Goal: Communication & Community: Answer question/provide support

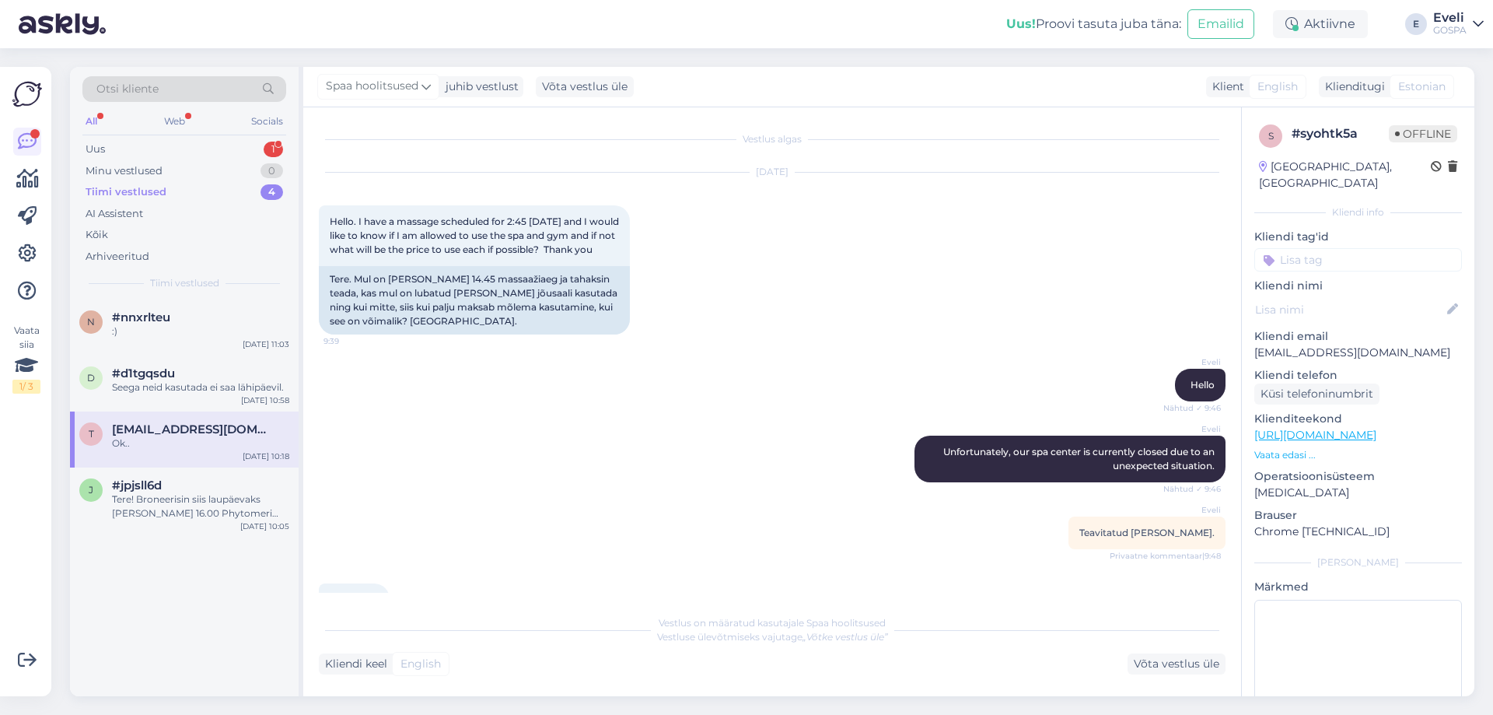
scroll to position [403, 0]
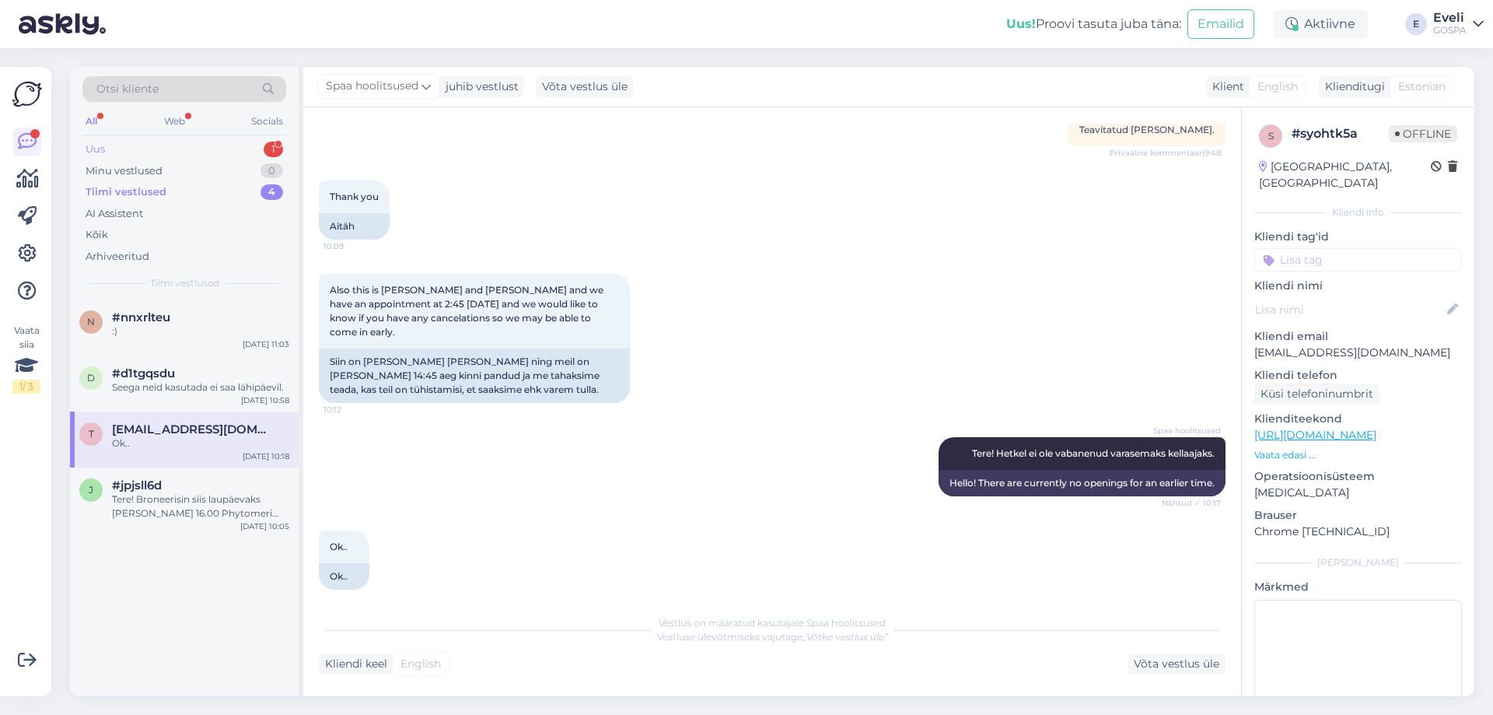
click at [161, 141] on div "Uus 1" at bounding box center [184, 149] width 204 height 22
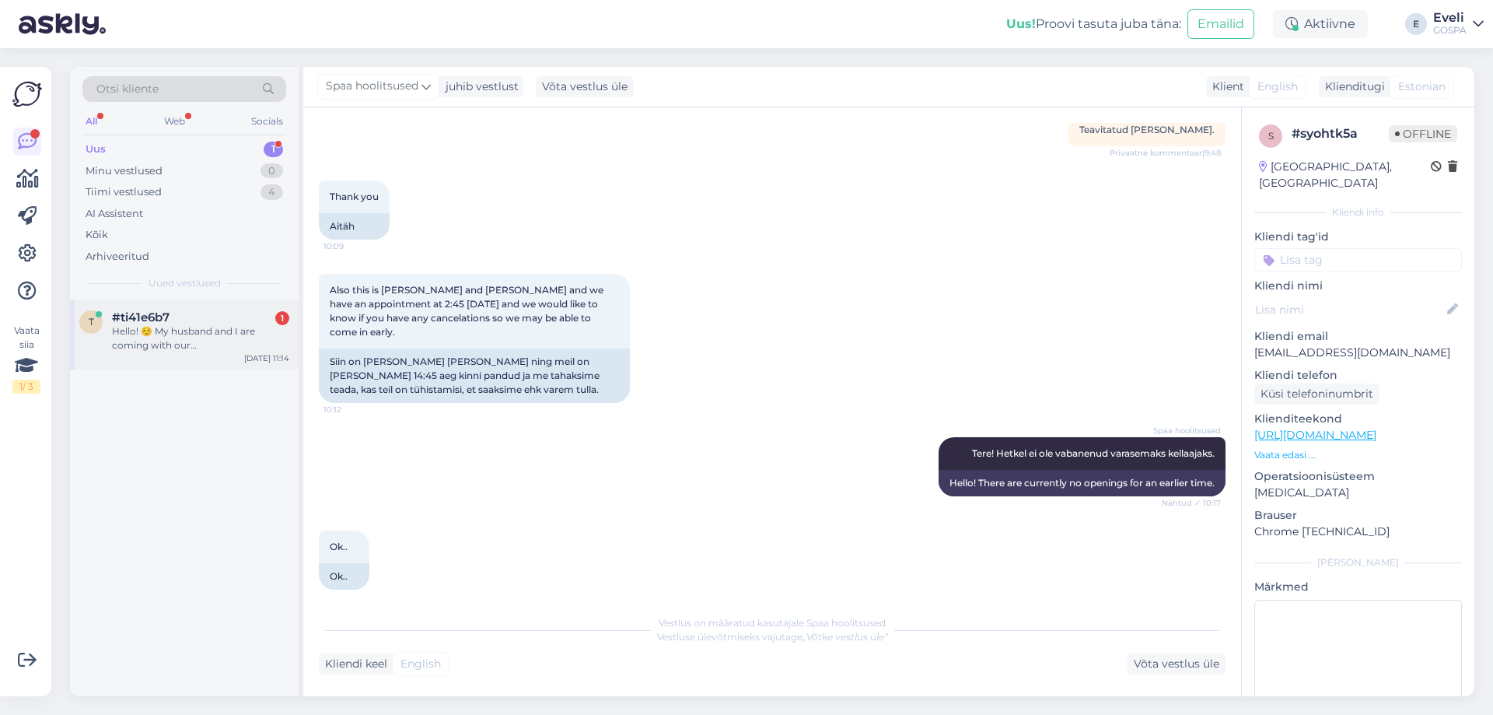
click at [218, 339] on div "Hello! ☺️ My husband and I are coming with our [DEMOGRAPHIC_DATA] son to the ho…" at bounding box center [200, 338] width 177 height 28
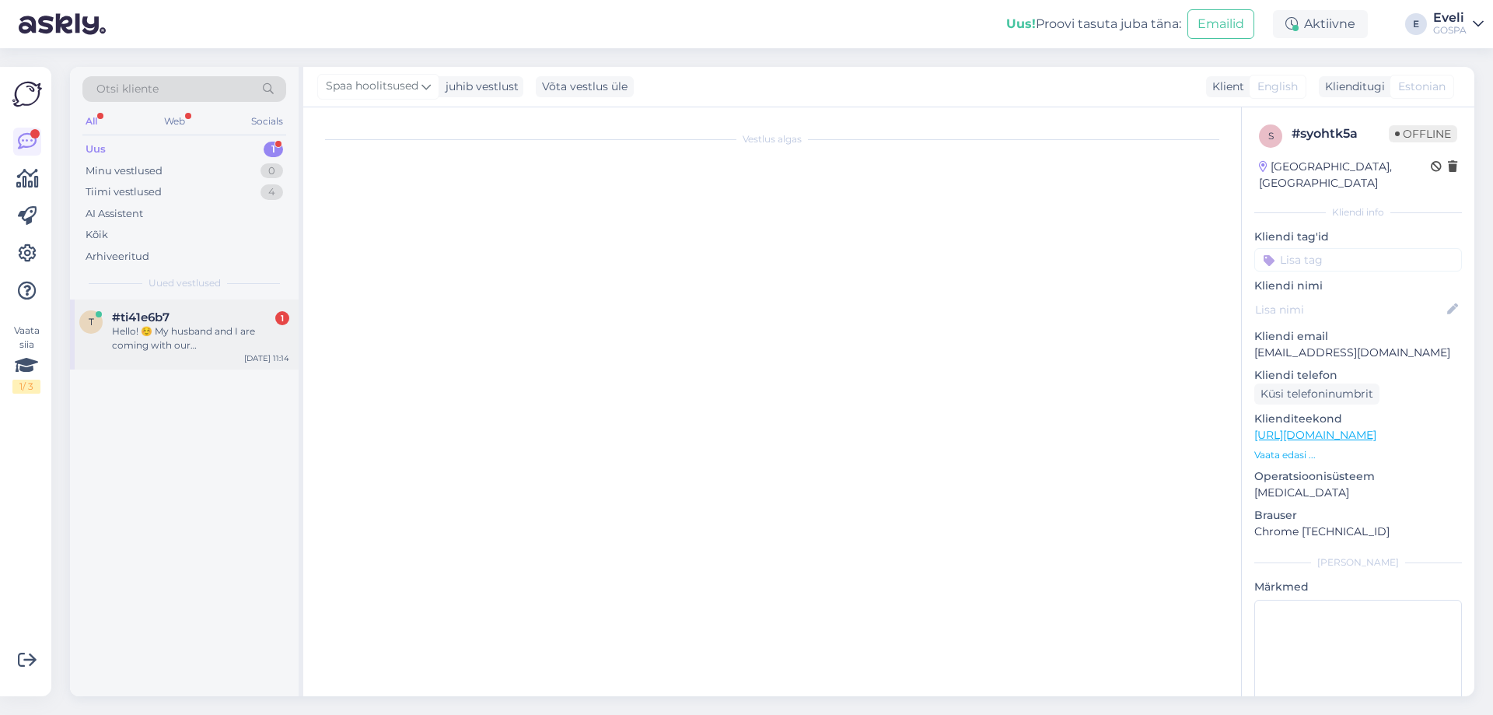
scroll to position [0, 0]
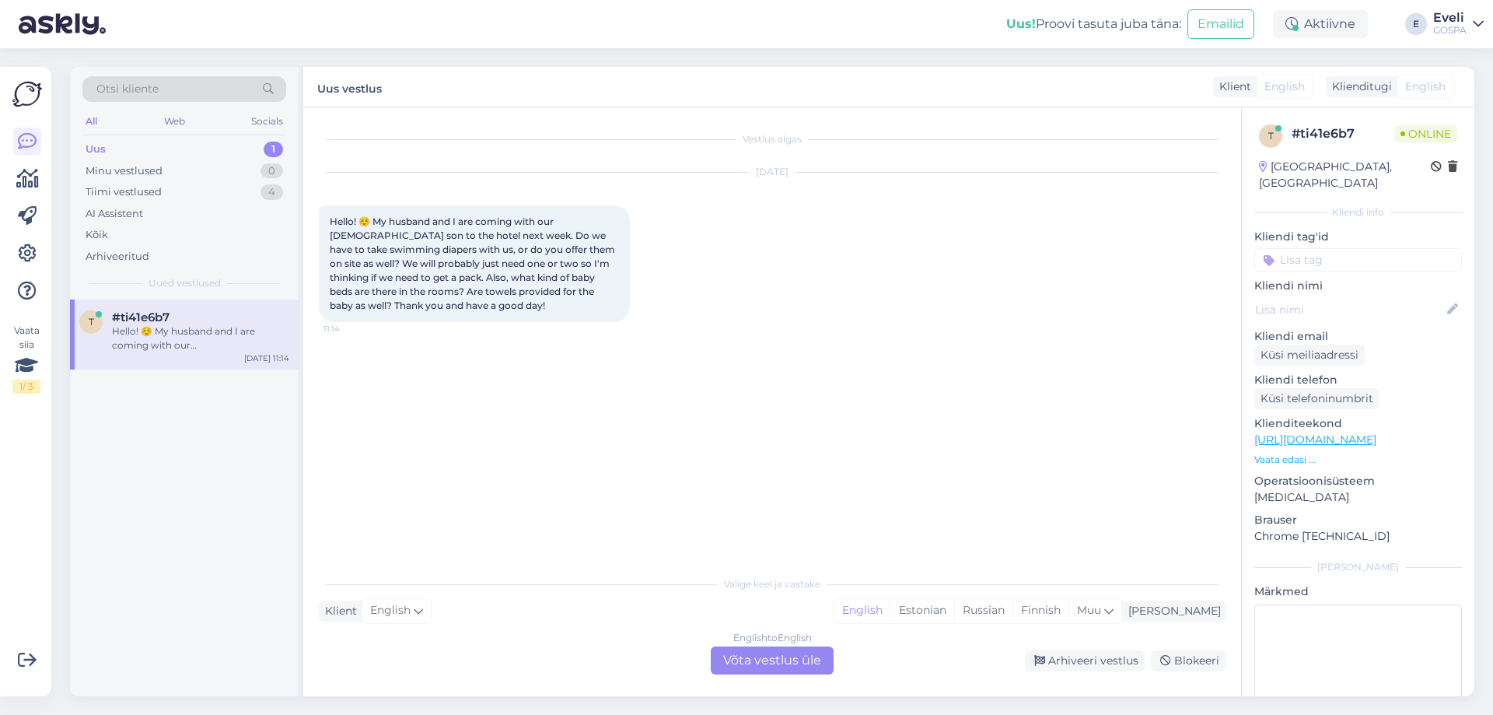
click at [879, 261] on div "[DATE] Hello! ☺️ My husband and I are coming with our [DEMOGRAPHIC_DATA] son to…" at bounding box center [772, 248] width 907 height 184
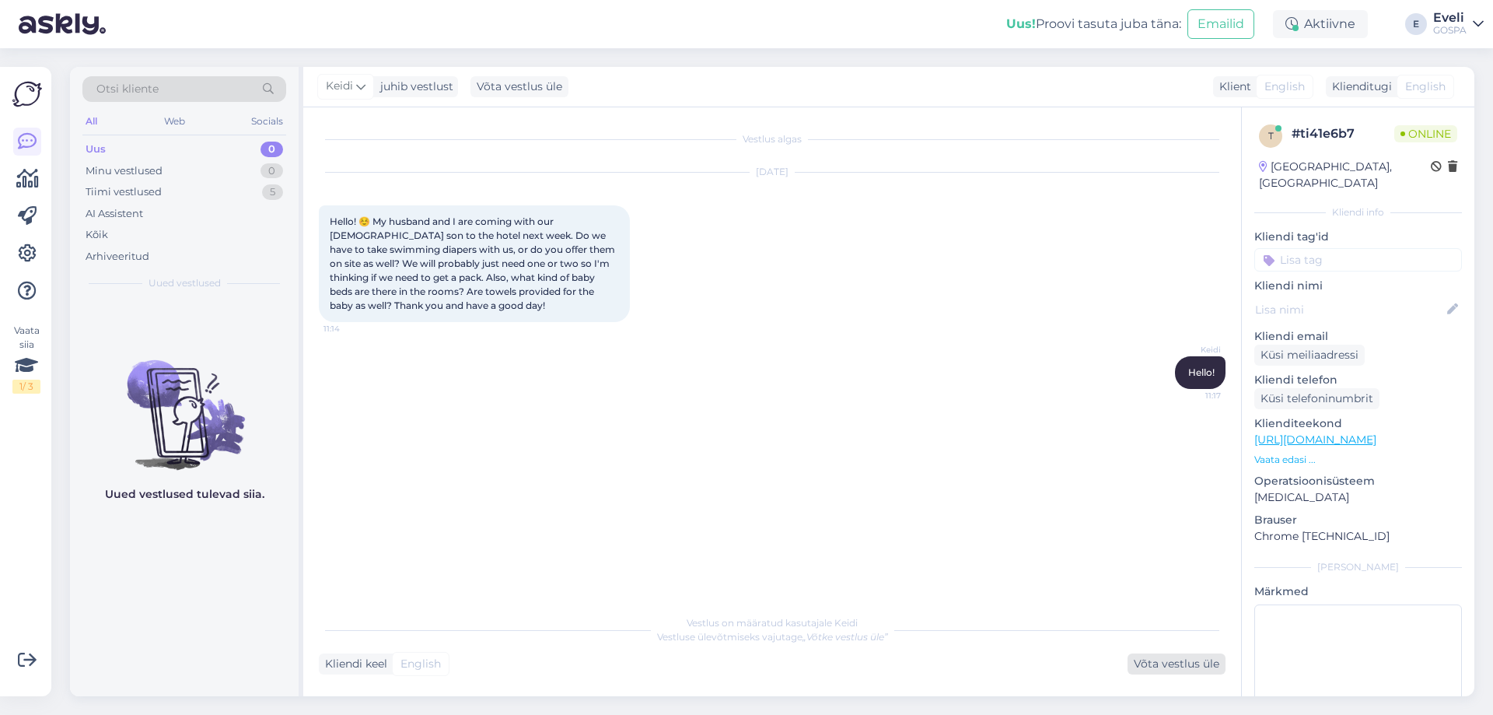
click at [1148, 668] on div "Võta vestlus üle" at bounding box center [1176, 663] width 98 height 21
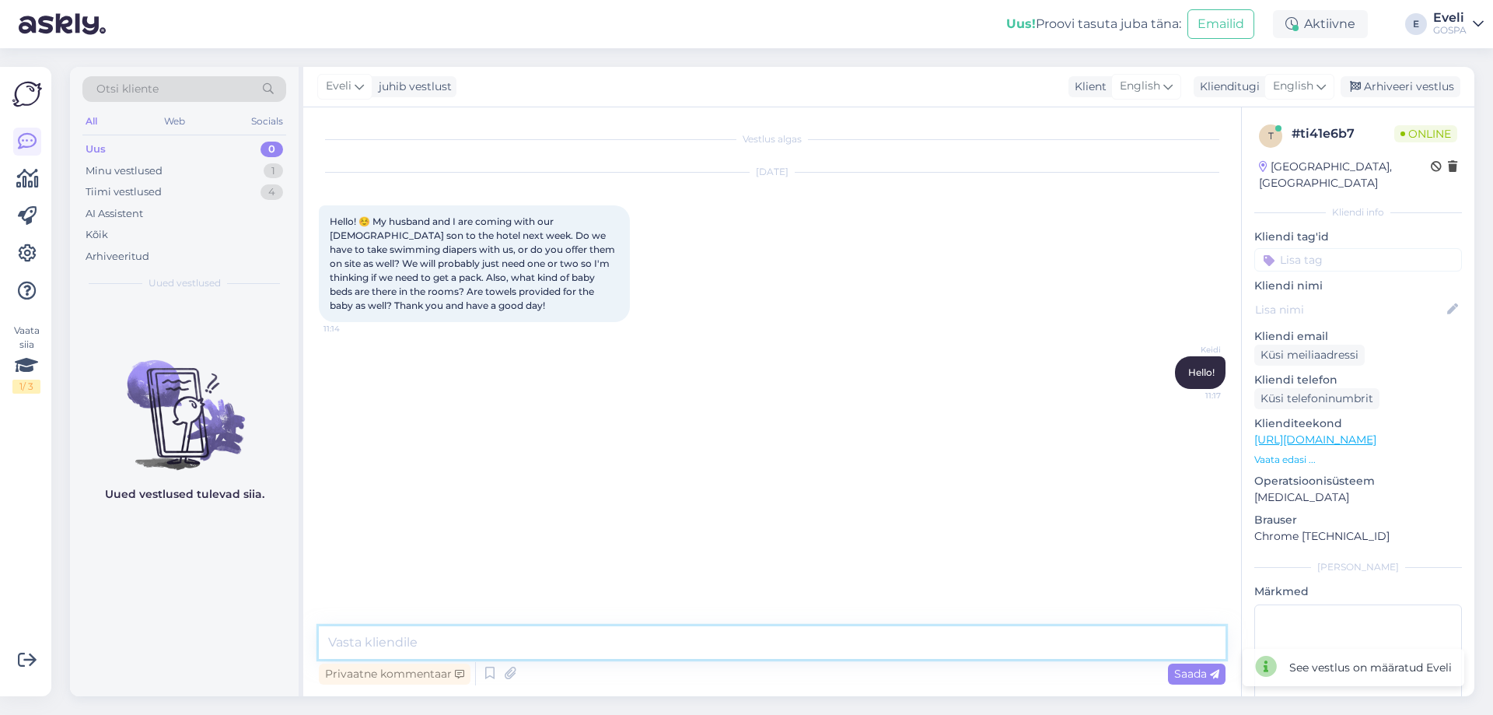
click at [604, 644] on textarea at bounding box center [772, 642] width 907 height 33
paste textarea "ChatGPT said: Hello! Thank you for your interest! Swim diapers can be purchased…"
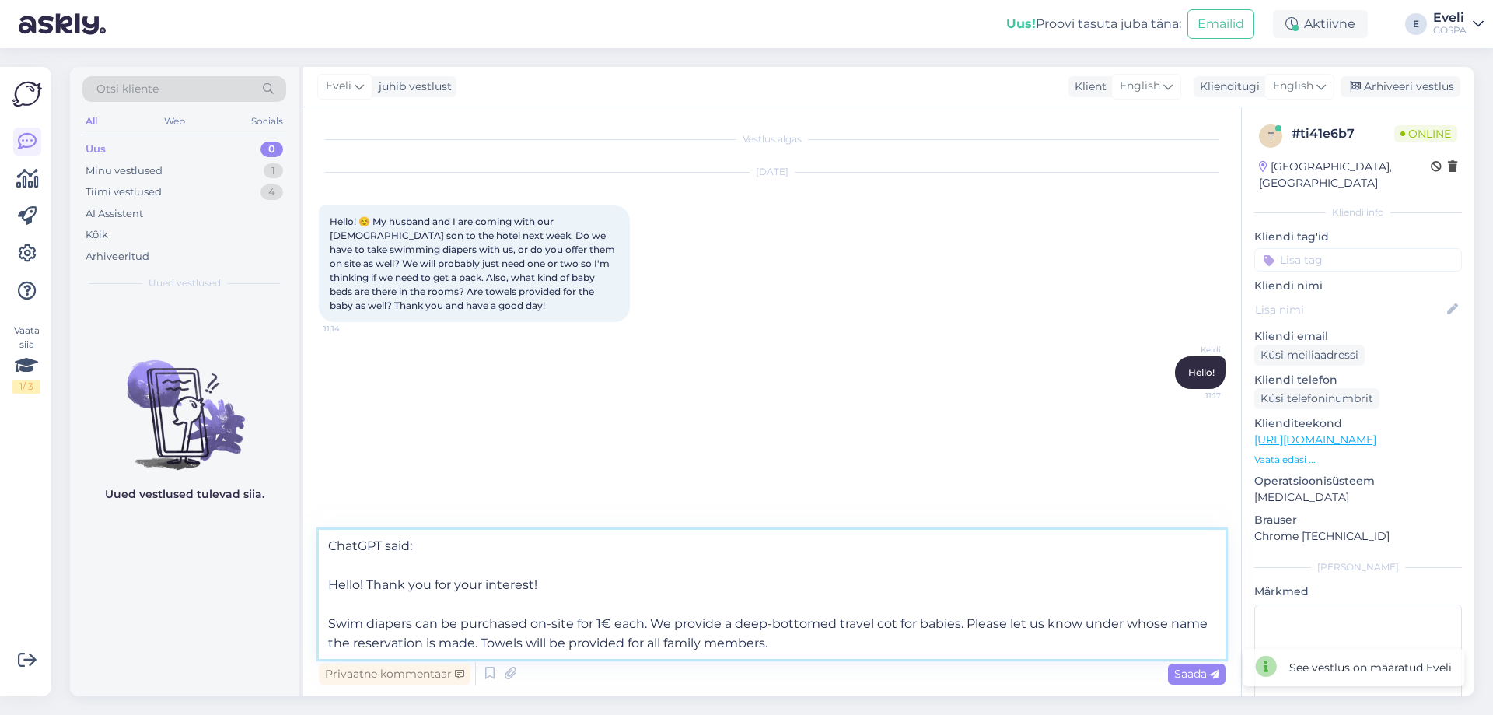
drag, startPoint x: 445, startPoint y: 546, endPoint x: 303, endPoint y: 529, distance: 142.5
click at [301, 530] on div "Otsi kliente All Web Socials Uus 0 Minu vestlused 1 Tiimi vestlused 4 AI Assist…" at bounding box center [772, 381] width 1404 height 629
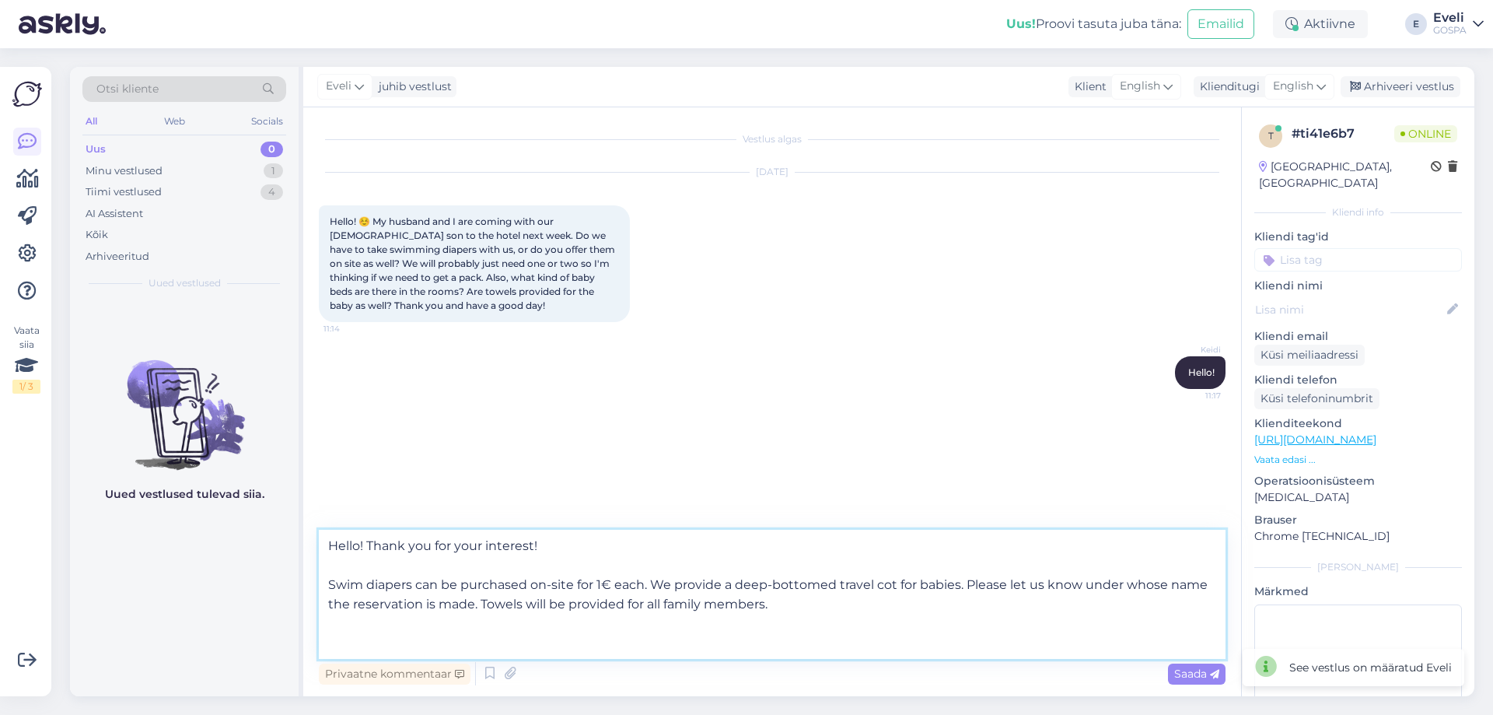
click at [330, 582] on textarea "Hello! Thank you for your interest! Swim diapers can be purchased on-site for 1…" at bounding box center [772, 594] width 907 height 129
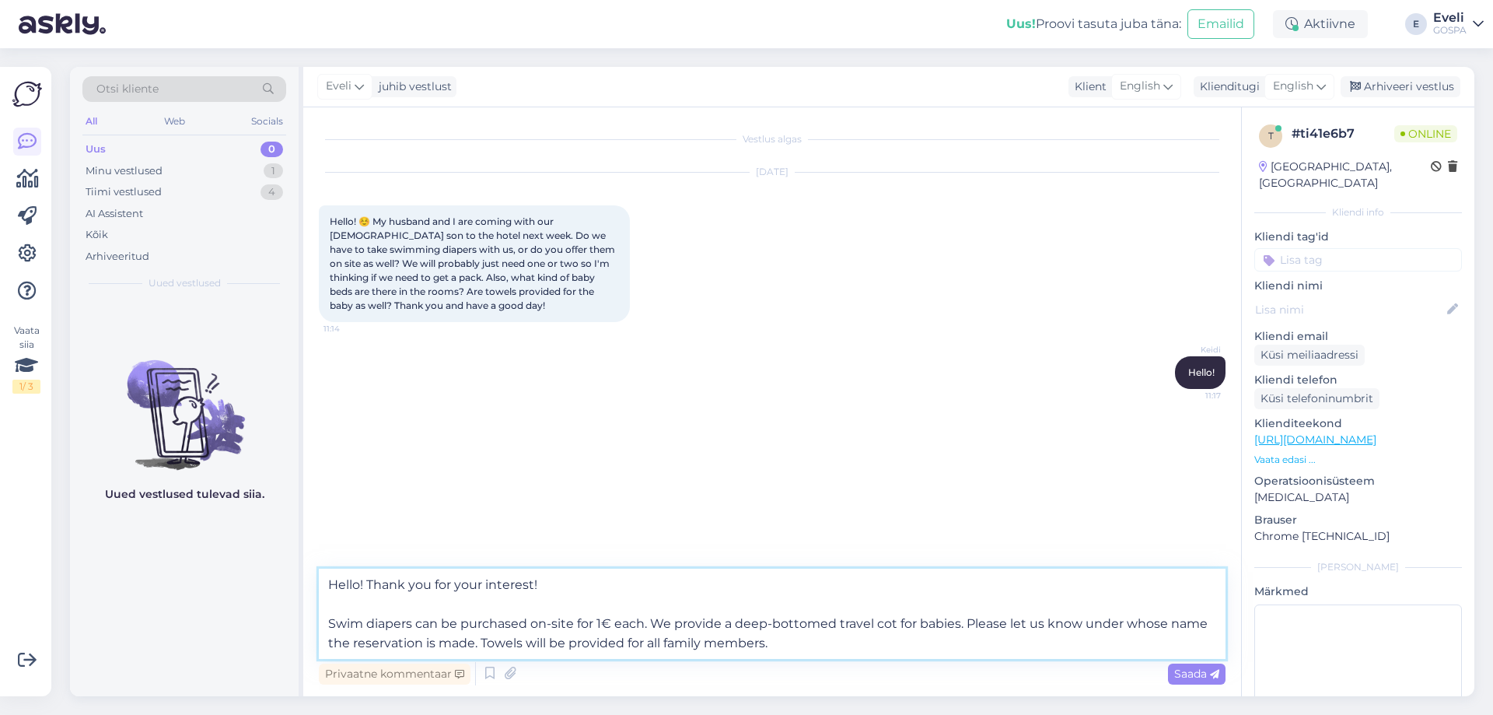
click at [413, 603] on textarea "Hello! Thank you for your interest! Swim diapers can be purchased on-site for 1…" at bounding box center [772, 613] width 907 height 90
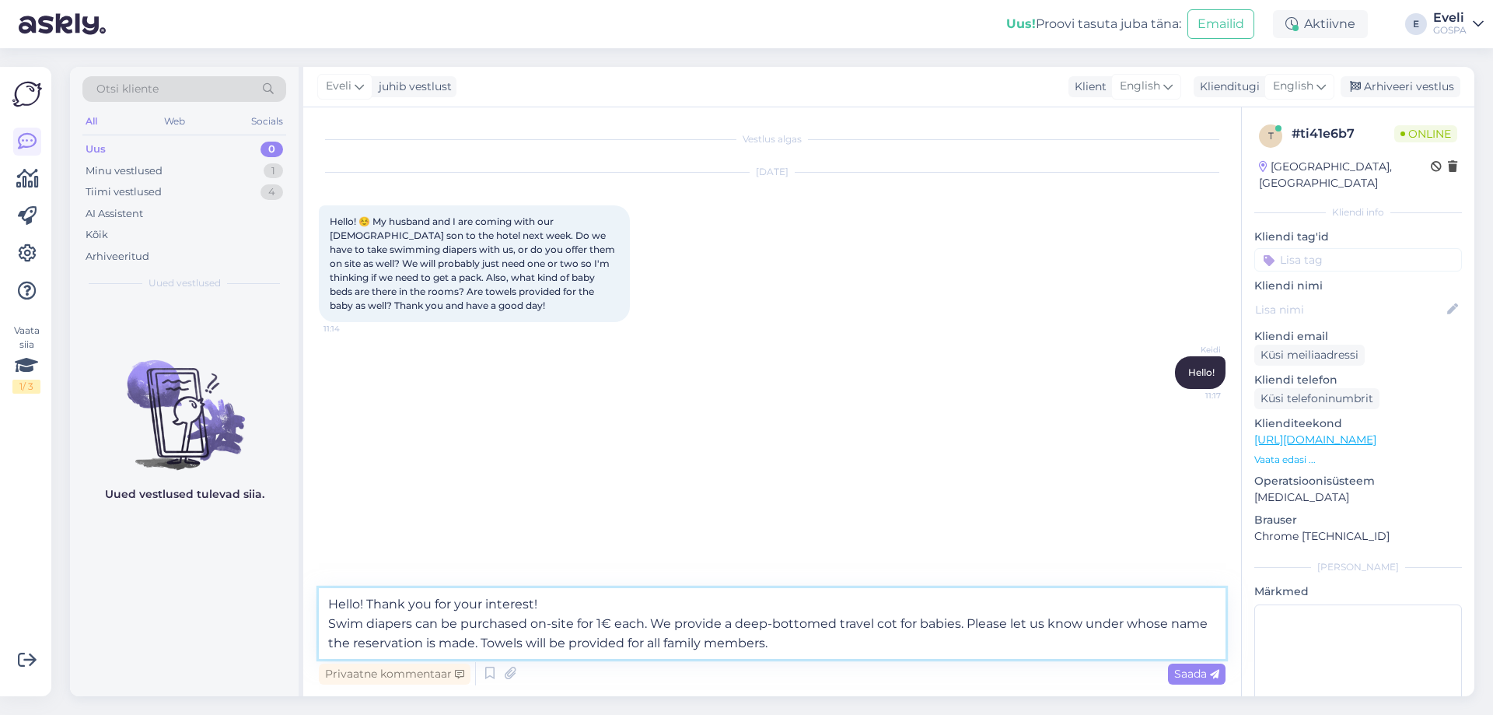
click at [363, 622] on textarea "Hello! Thank you for your interest! Swim diapers can be purchased on-site for 1…" at bounding box center [772, 623] width 907 height 71
click at [843, 638] on textarea "Hello! Thank you for your interest! Swimming diapers can be purchased on-site f…" at bounding box center [772, 623] width 907 height 71
type textarea "Hello! Thank you for your interest! Swimming diapers can be purchased on-site f…"
click at [1199, 673] on span "Saada" at bounding box center [1196, 673] width 45 height 14
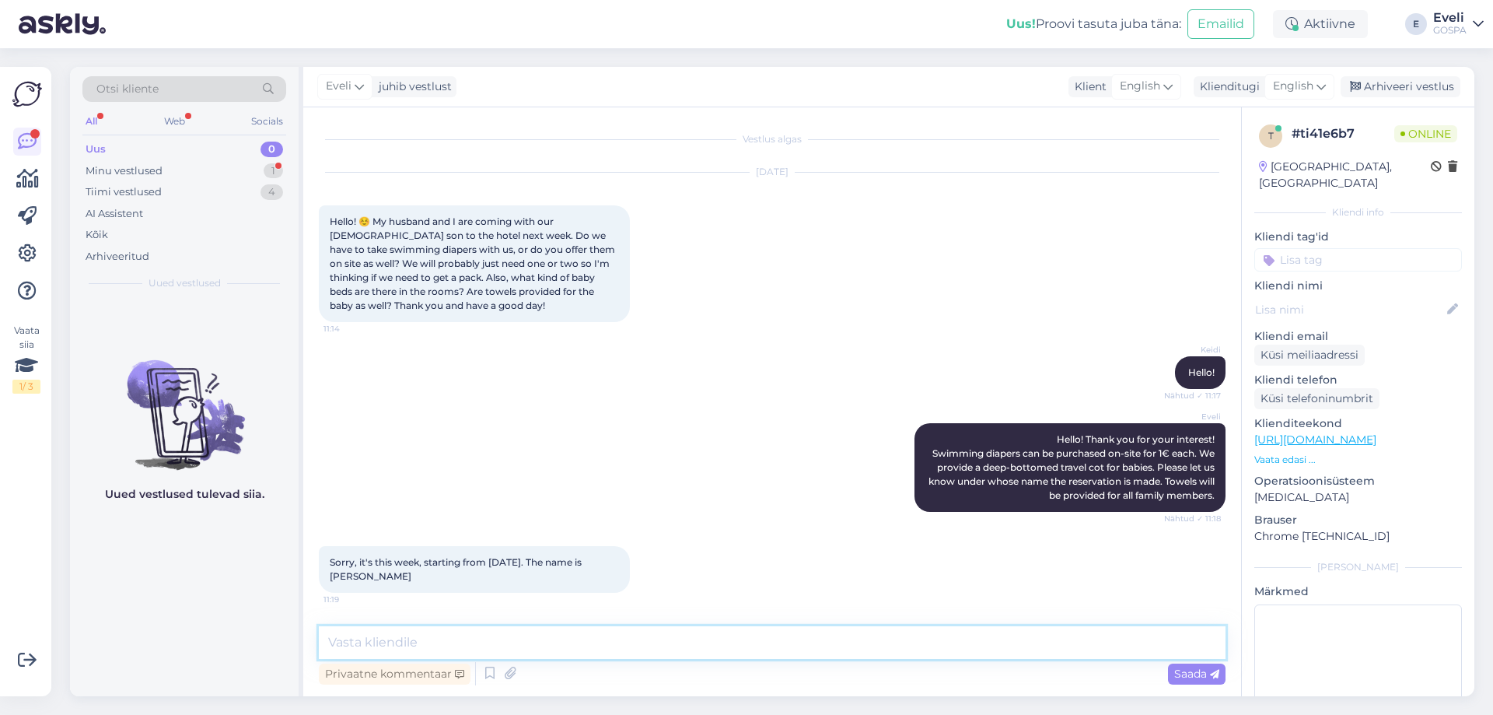
click at [418, 646] on textarea at bounding box center [772, 642] width 907 height 33
click at [578, 651] on textarea at bounding box center [772, 642] width 907 height 33
paste textarea "If you have any further questions, feel free to ask!"
click at [399, 639] on textarea "Thank you! If you have any further questions, feel free to ask!" at bounding box center [772, 642] width 907 height 33
paste textarea "We are gladly waiting for you at [GEOGRAPHIC_DATA]!"
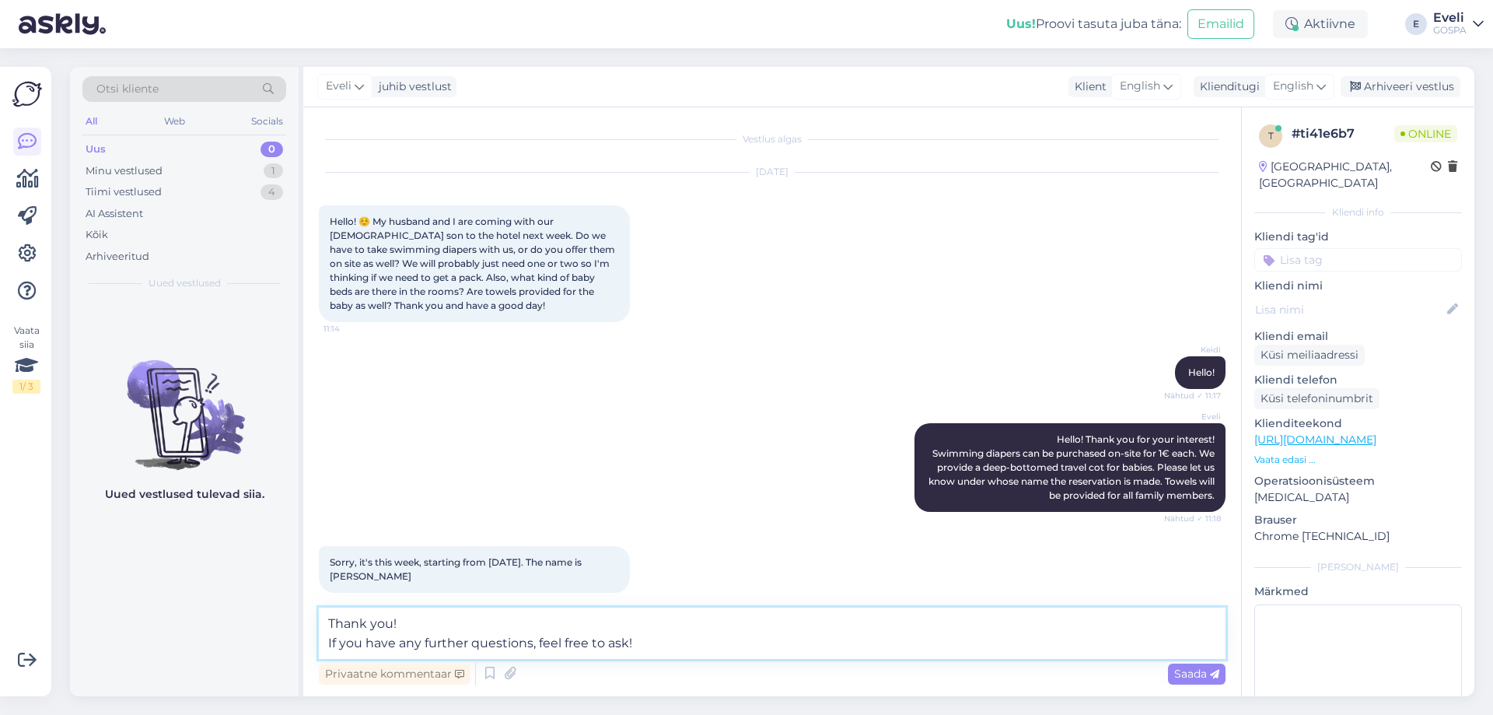
click at [720, 642] on textarea "Thank you! If you have any further questions, feel free to ask!" at bounding box center [772, 632] width 907 height 51
type textarea "Thank you! If you have any further questions, feel free to ask!"
click at [1187, 677] on span "Saada" at bounding box center [1196, 673] width 45 height 14
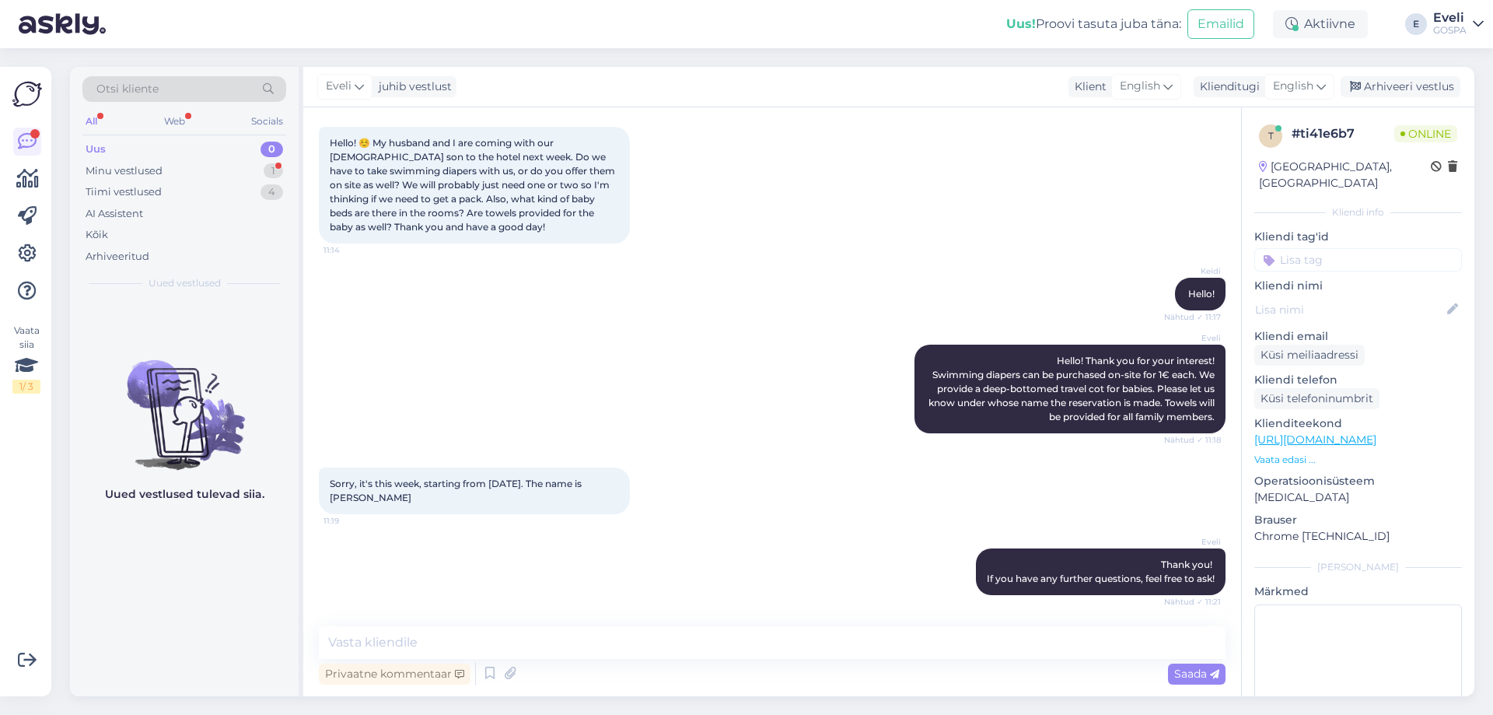
scroll to position [145, 0]
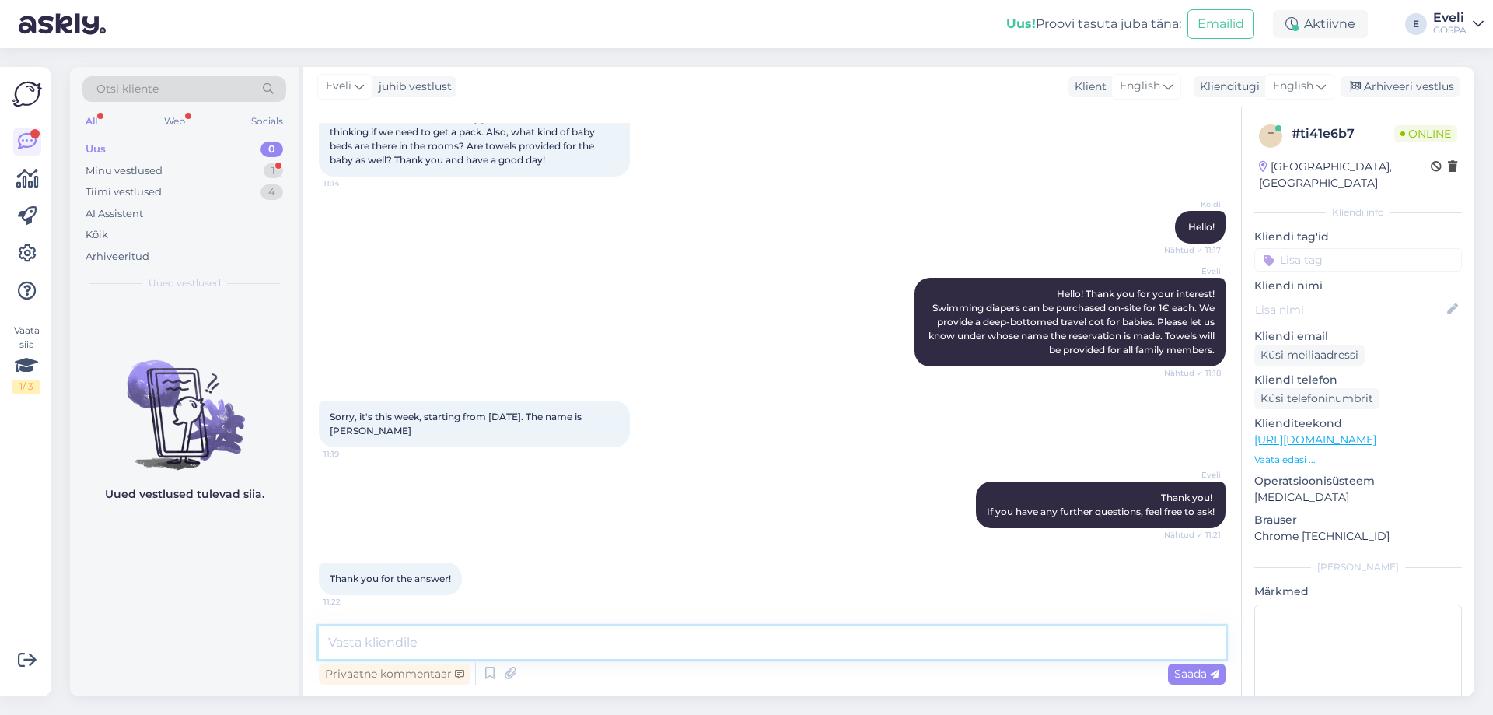
click at [498, 648] on textarea at bounding box center [772, 642] width 907 height 33
